Goal: Transaction & Acquisition: Subscribe to service/newsletter

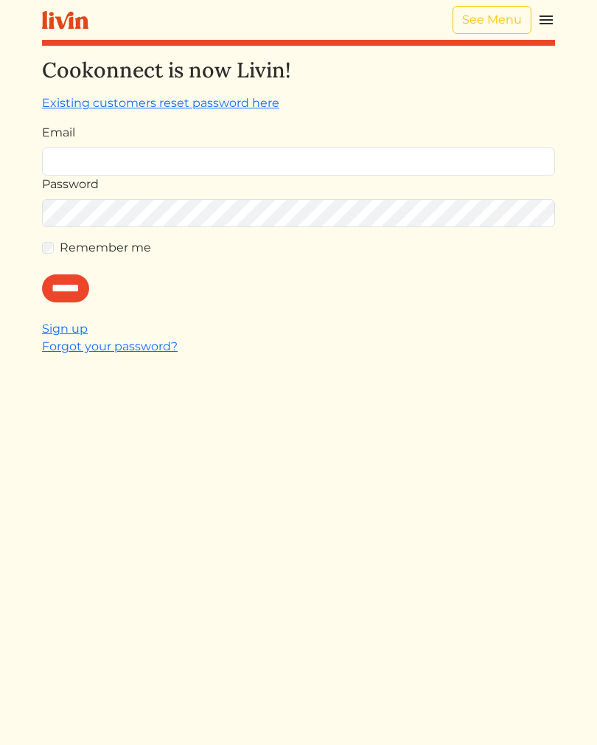
click at [538, 25] on img at bounding box center [547, 20] width 18 height 18
click at [538, 29] on link at bounding box center [547, 20] width 18 height 18
click at [538, 25] on img at bounding box center [547, 20] width 18 height 18
click at [538, 20] on img at bounding box center [547, 20] width 18 height 18
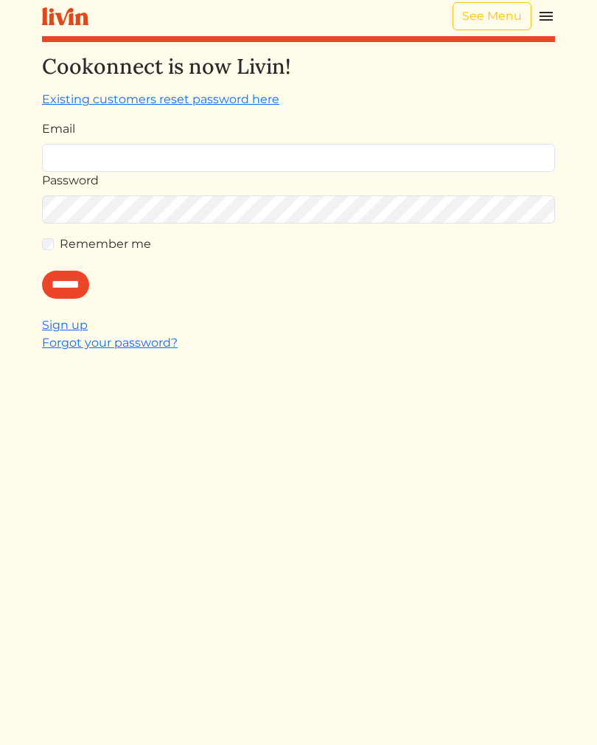
click at [538, 23] on img at bounding box center [547, 16] width 18 height 18
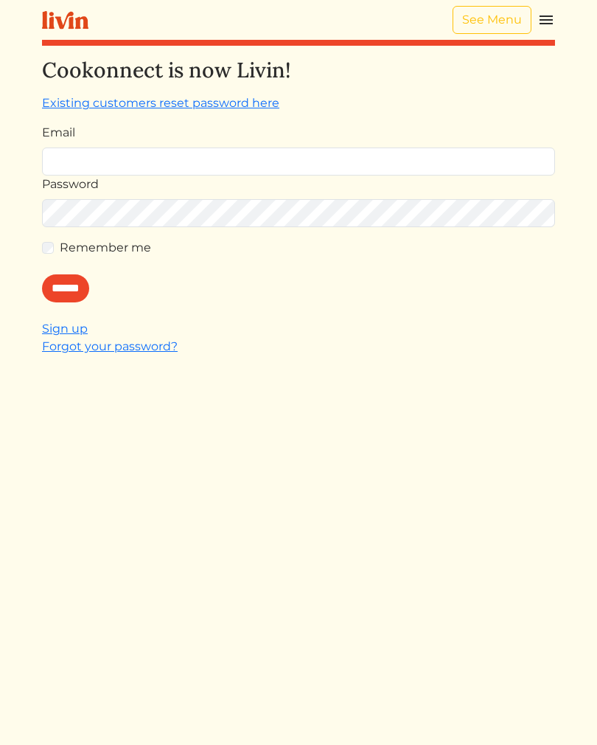
click at [540, 21] on img at bounding box center [547, 20] width 18 height 18
click at [538, 24] on img at bounding box center [547, 20] width 18 height 18
click at [538, 22] on img at bounding box center [547, 20] width 18 height 18
click at [538, 25] on img at bounding box center [547, 20] width 18 height 18
click at [485, 29] on link "See Menu" at bounding box center [492, 20] width 79 height 28
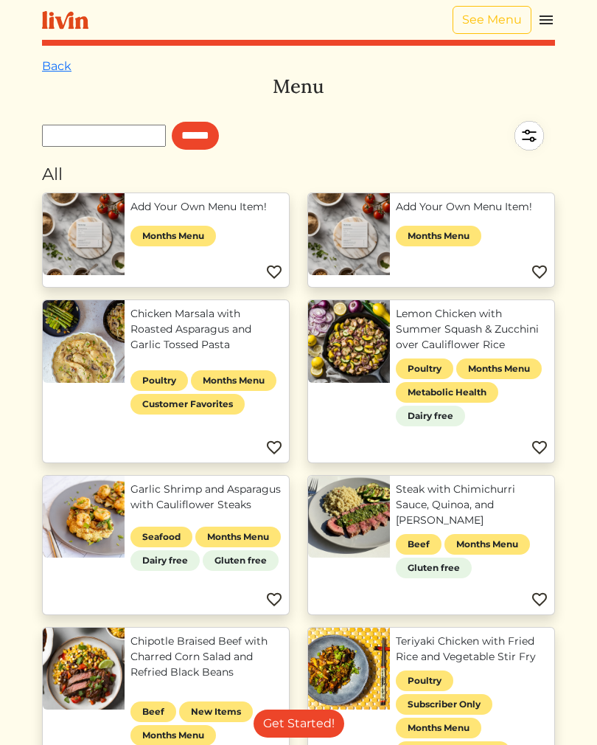
click at [538, 27] on img at bounding box center [547, 20] width 18 height 18
click at [538, 25] on img at bounding box center [547, 20] width 18 height 18
click at [541, 26] on img at bounding box center [547, 20] width 18 height 18
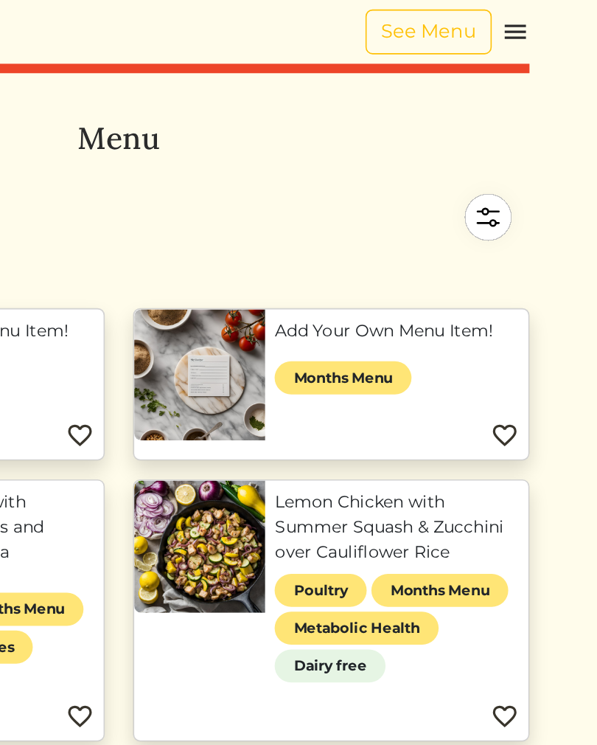
click at [538, 21] on img at bounding box center [547, 20] width 18 height 18
click at [538, 24] on img at bounding box center [547, 20] width 18 height 18
click at [538, 21] on img at bounding box center [547, 20] width 18 height 18
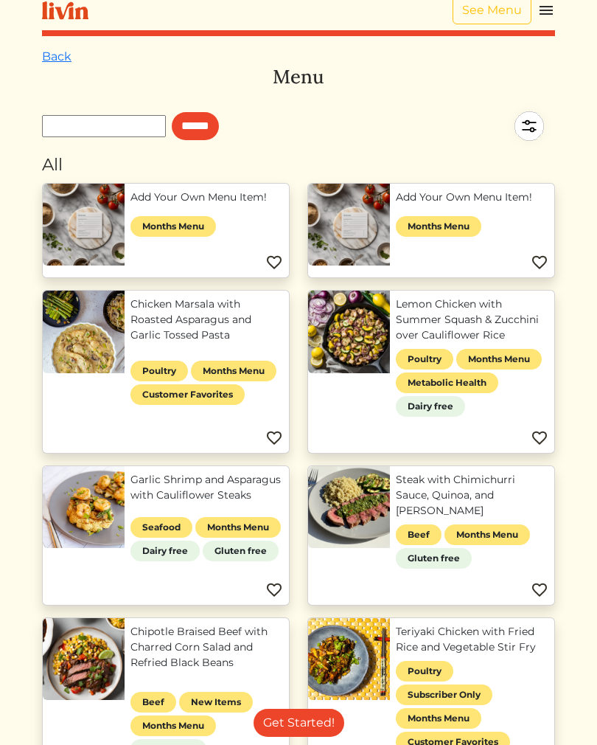
scroll to position [10, 0]
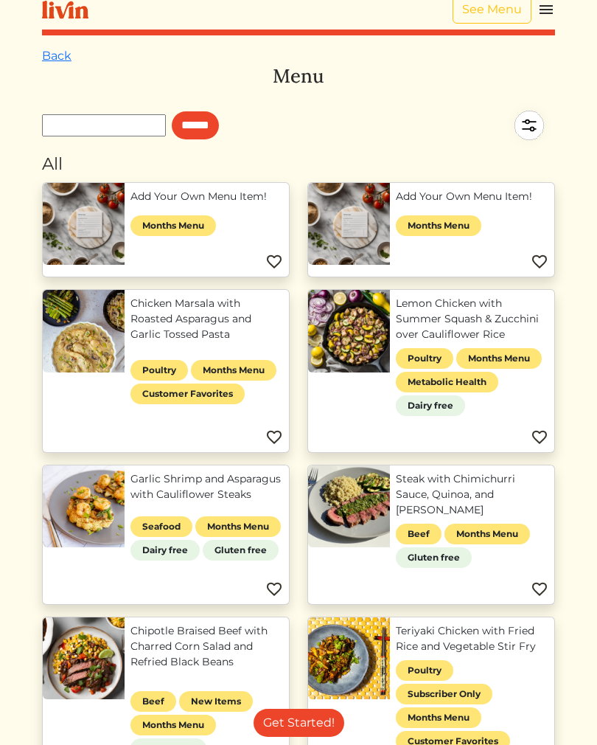
click at [272, 343] on link "Chicken Marsala with Roasted Asparagus and Garlic Tossed Pasta" at bounding box center [207, 319] width 153 height 46
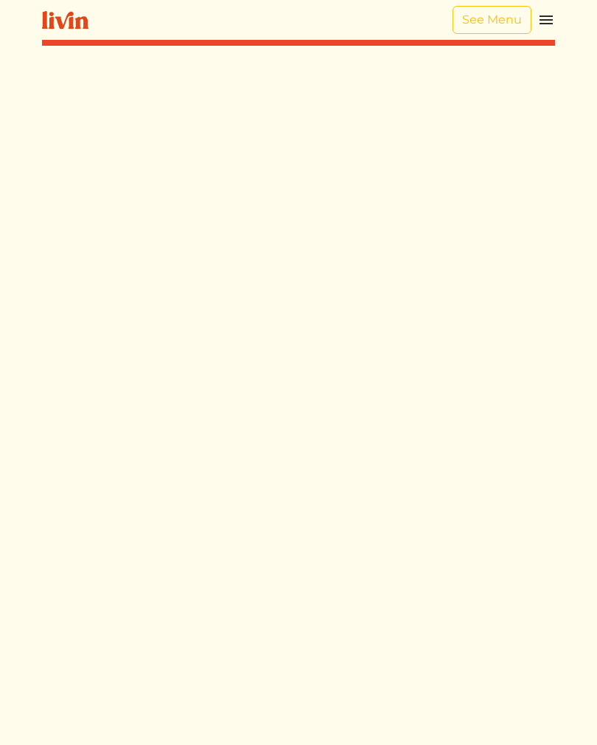
click at [67, 23] on img at bounding box center [65, 20] width 46 height 18
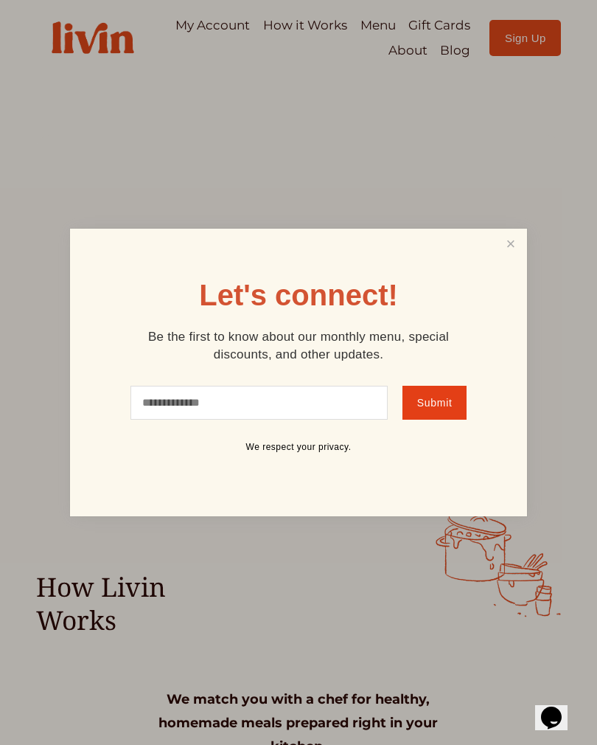
click at [504, 246] on link "Close" at bounding box center [511, 244] width 28 height 27
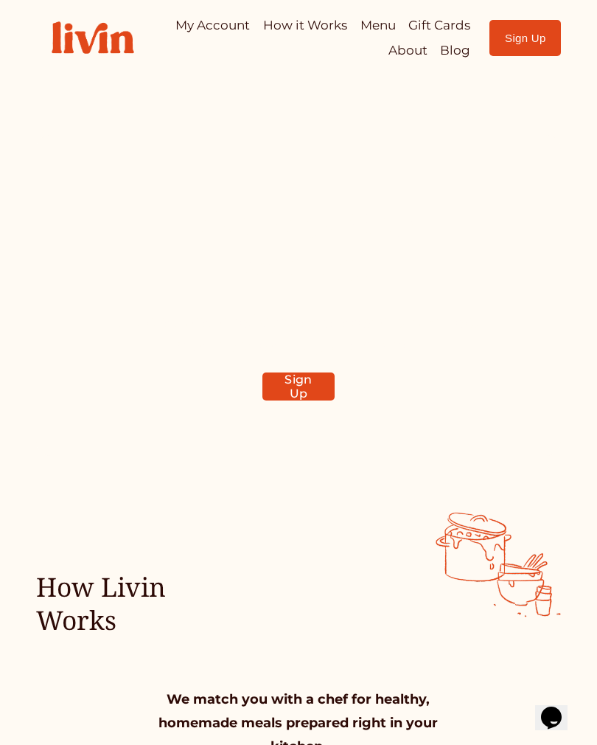
click at [310, 400] on link "Sign Up" at bounding box center [299, 386] width 72 height 28
click at [304, 384] on link "Sign Up" at bounding box center [299, 386] width 72 height 28
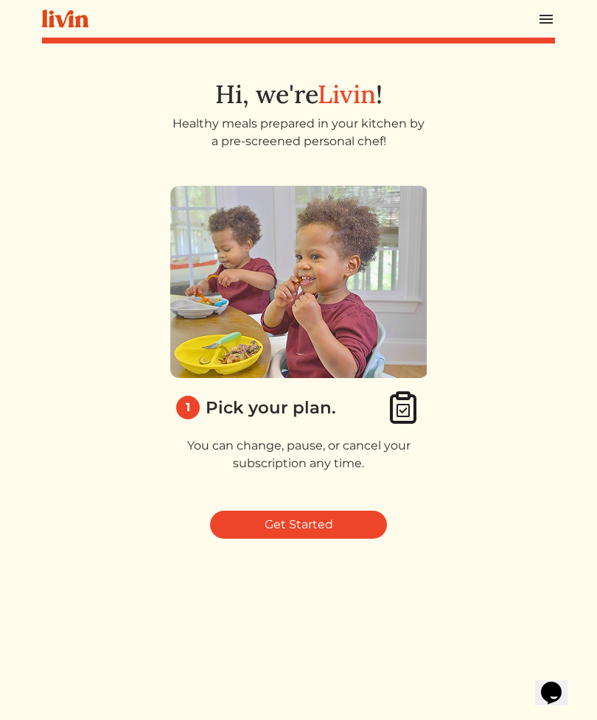
click at [316, 530] on link "Get Started" at bounding box center [298, 525] width 177 height 28
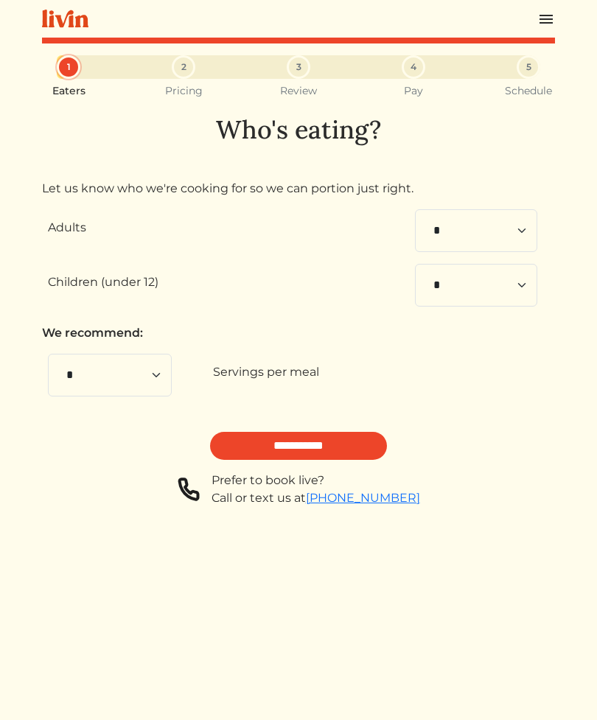
click at [312, 448] on input "**********" at bounding box center [298, 446] width 177 height 28
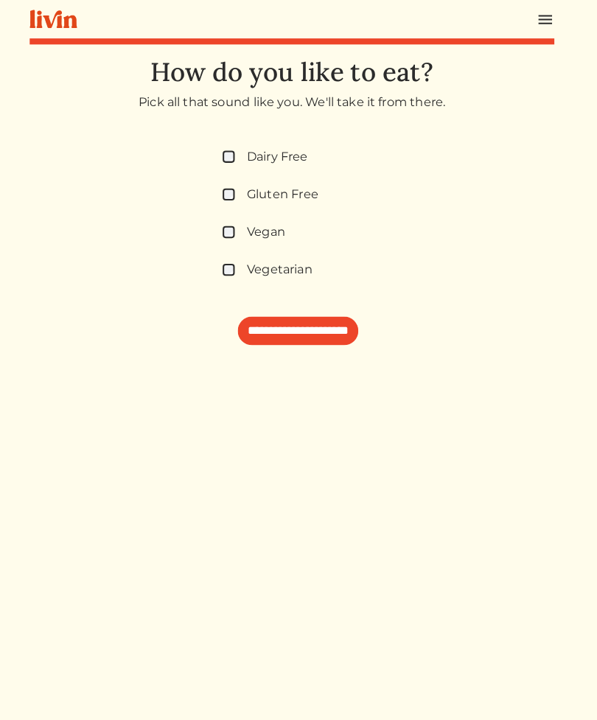
click at [254, 191] on label "Gluten Free" at bounding box center [289, 190] width 70 height 18
click at [266, 332] on input "**********" at bounding box center [305, 324] width 118 height 28
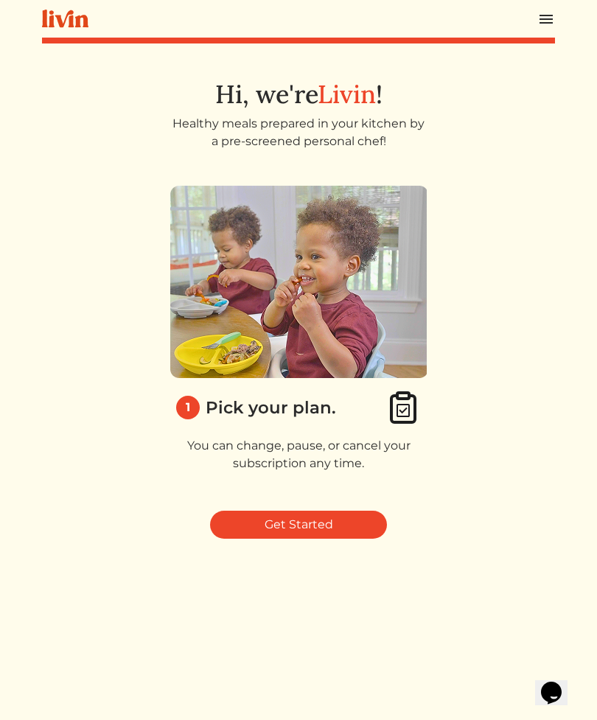
click at [305, 524] on link "Get Started" at bounding box center [298, 525] width 177 height 28
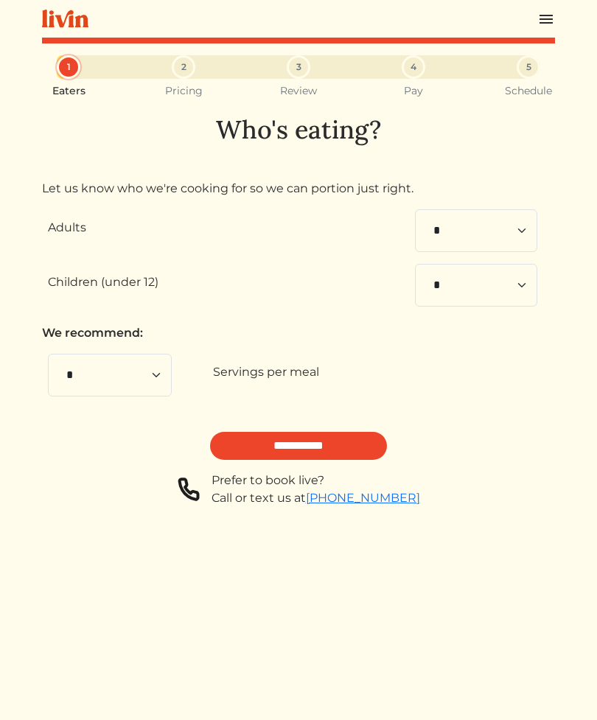
click at [276, 451] on input "**********" at bounding box center [298, 446] width 177 height 28
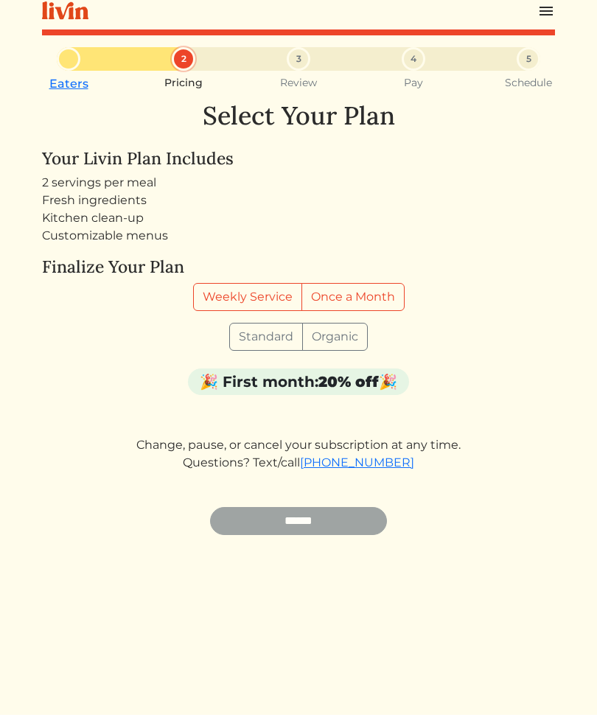
scroll to position [7, 0]
